Goal: Check status: Check status

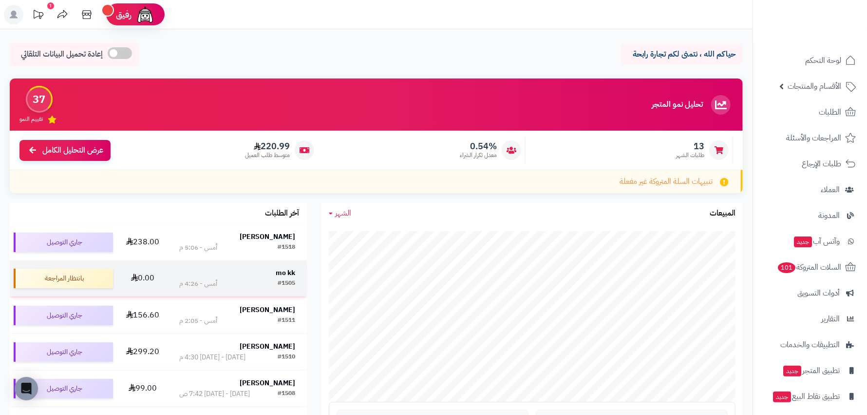
click at [272, 277] on div "mo kk" at bounding box center [237, 273] width 116 height 10
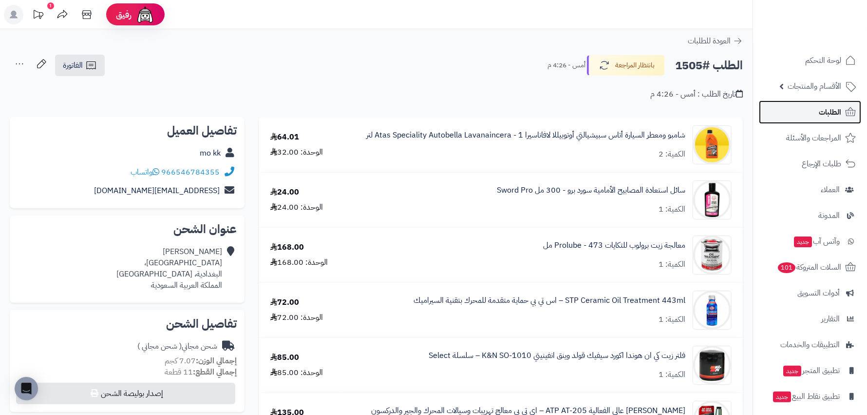
click at [846, 108] on icon at bounding box center [851, 112] width 12 height 12
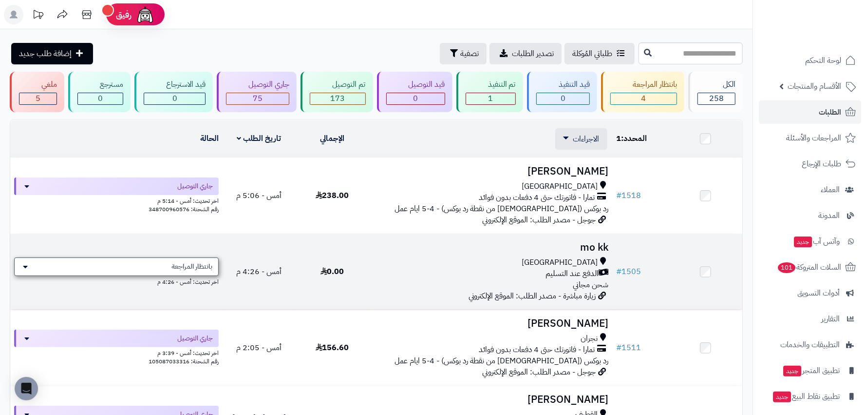
click at [38, 261] on div "بانتظار المراجعة" at bounding box center [116, 266] width 205 height 19
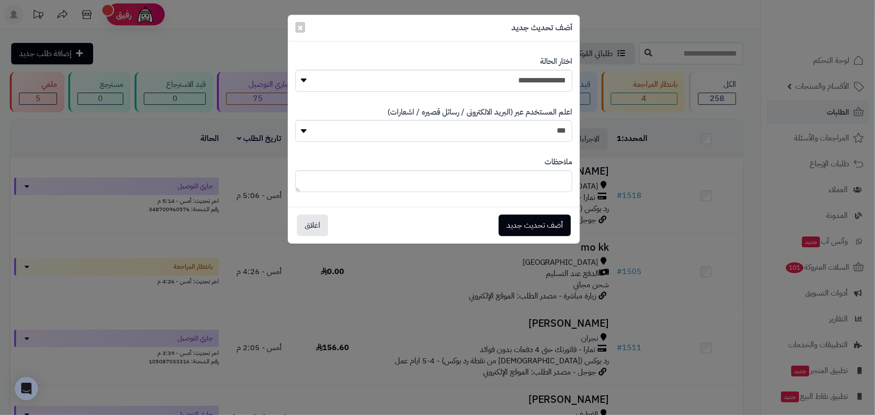
click at [294, 26] on div "أضف تحديث جديد ×" at bounding box center [433, 28] width 291 height 26
click at [297, 26] on span "×" at bounding box center [300, 26] width 6 height 15
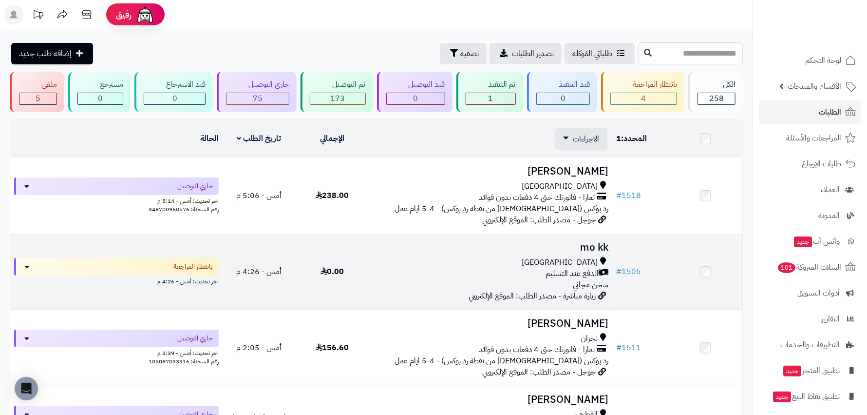
click at [587, 247] on h3 "mo kk" at bounding box center [491, 247] width 236 height 11
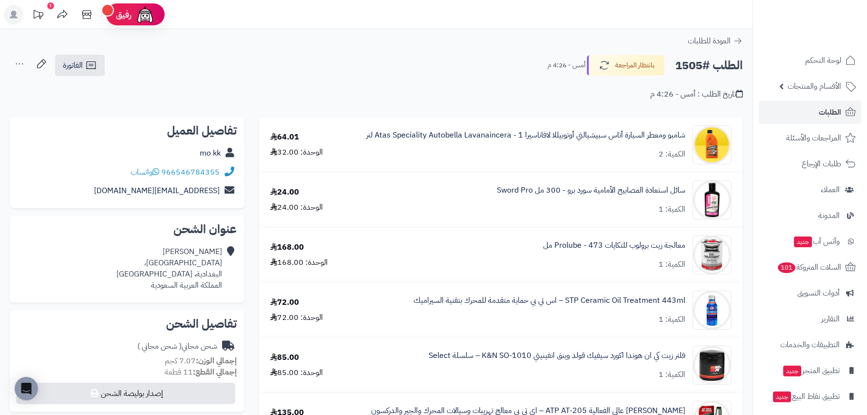
click at [16, 63] on icon at bounding box center [19, 63] width 19 height 19
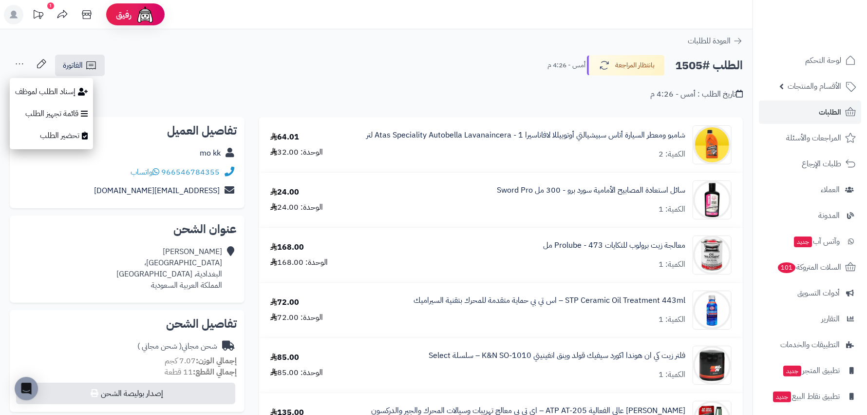
click at [507, 87] on div "تاريخ الطلب : أمس - 4:26 م" at bounding box center [376, 88] width 733 height 23
click at [19, 63] on icon at bounding box center [19, 63] width 19 height 19
click at [369, 68] on div "الطلب #1505 بانتظار المراجعة أمس - 4:26 م الفاتورة طباعة الفاتورة إرسال الفاتور…" at bounding box center [376, 65] width 733 height 23
click at [20, 65] on icon at bounding box center [19, 63] width 19 height 19
